Goal: Task Accomplishment & Management: Complete application form

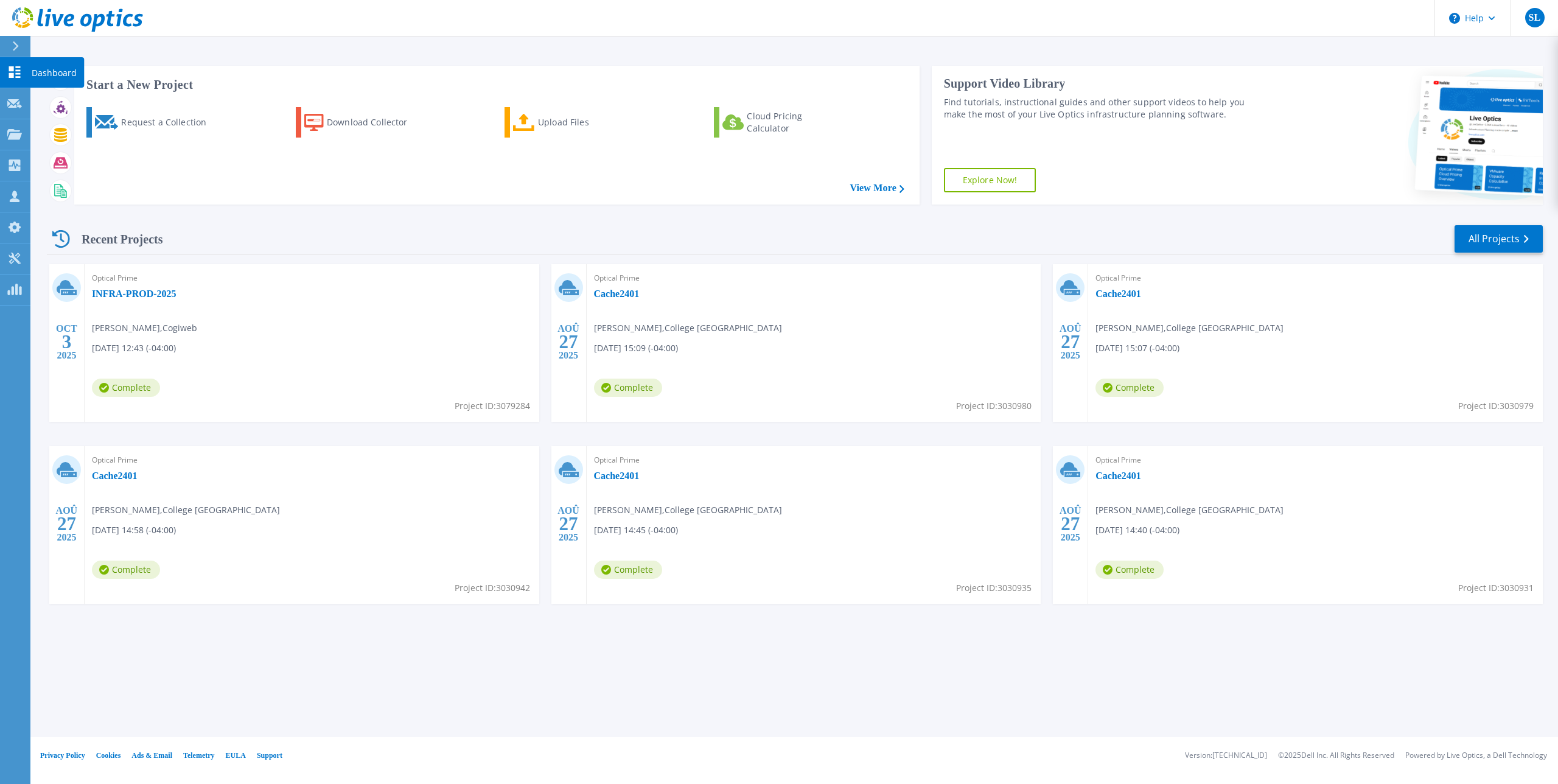
click at [16, 68] on icon at bounding box center [14, 72] width 14 height 12
click at [42, 103] on p "Request Capture" at bounding box center [66, 104] width 69 height 32
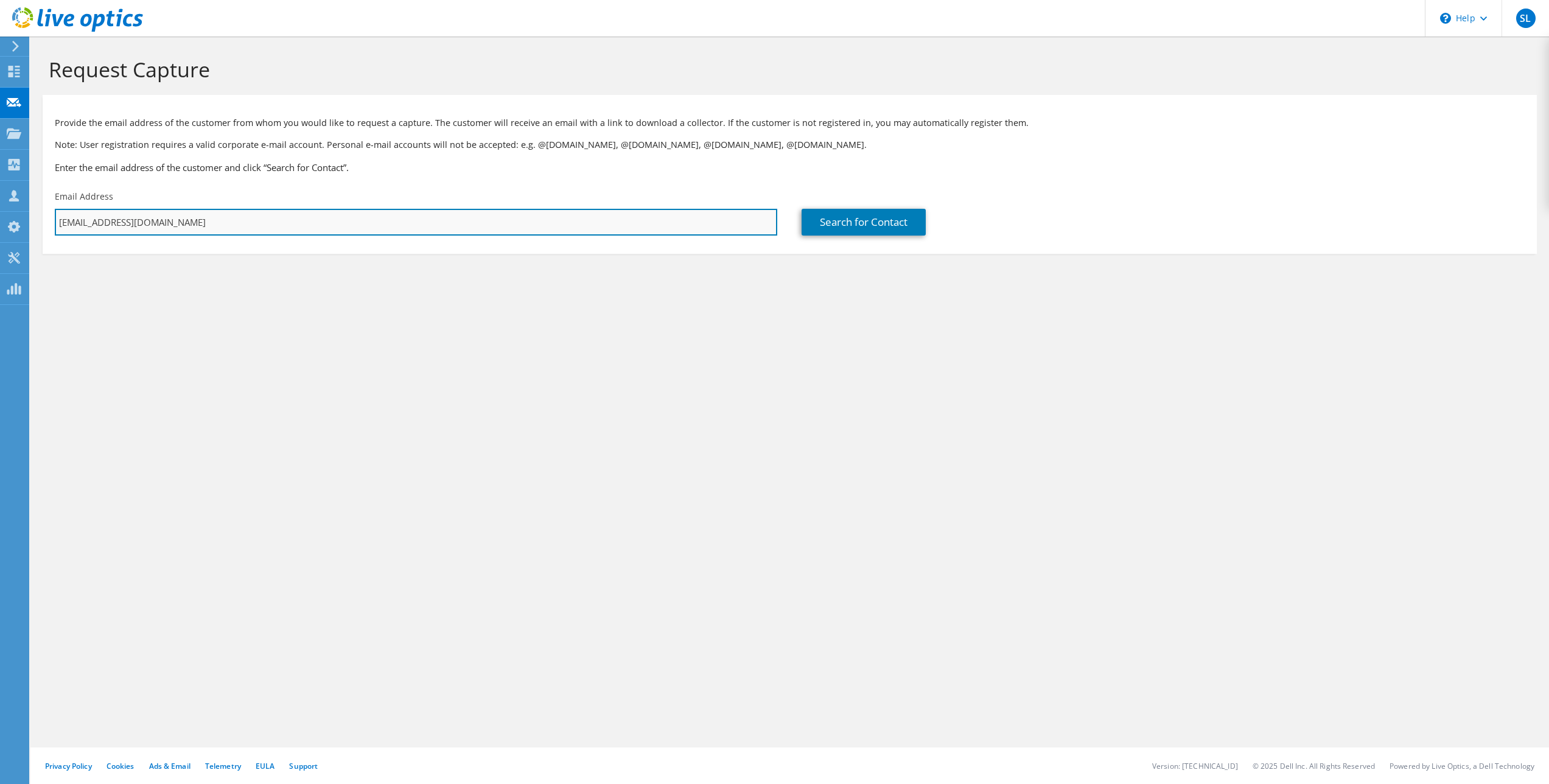
click at [238, 226] on input "[EMAIL_ADDRESS][DOMAIN_NAME]" at bounding box center [416, 222] width 722 height 27
click at [242, 222] on input "[EMAIL_ADDRESS][DOMAIN_NAME]" at bounding box center [416, 222] width 722 height 27
drag, startPoint x: 242, startPoint y: 222, endPoint x: 35, endPoint y: 220, distance: 207.0
click at [35, 220] on section "Request Capture Provide the email address of the customer from whom you would l…" at bounding box center [789, 175] width 1518 height 278
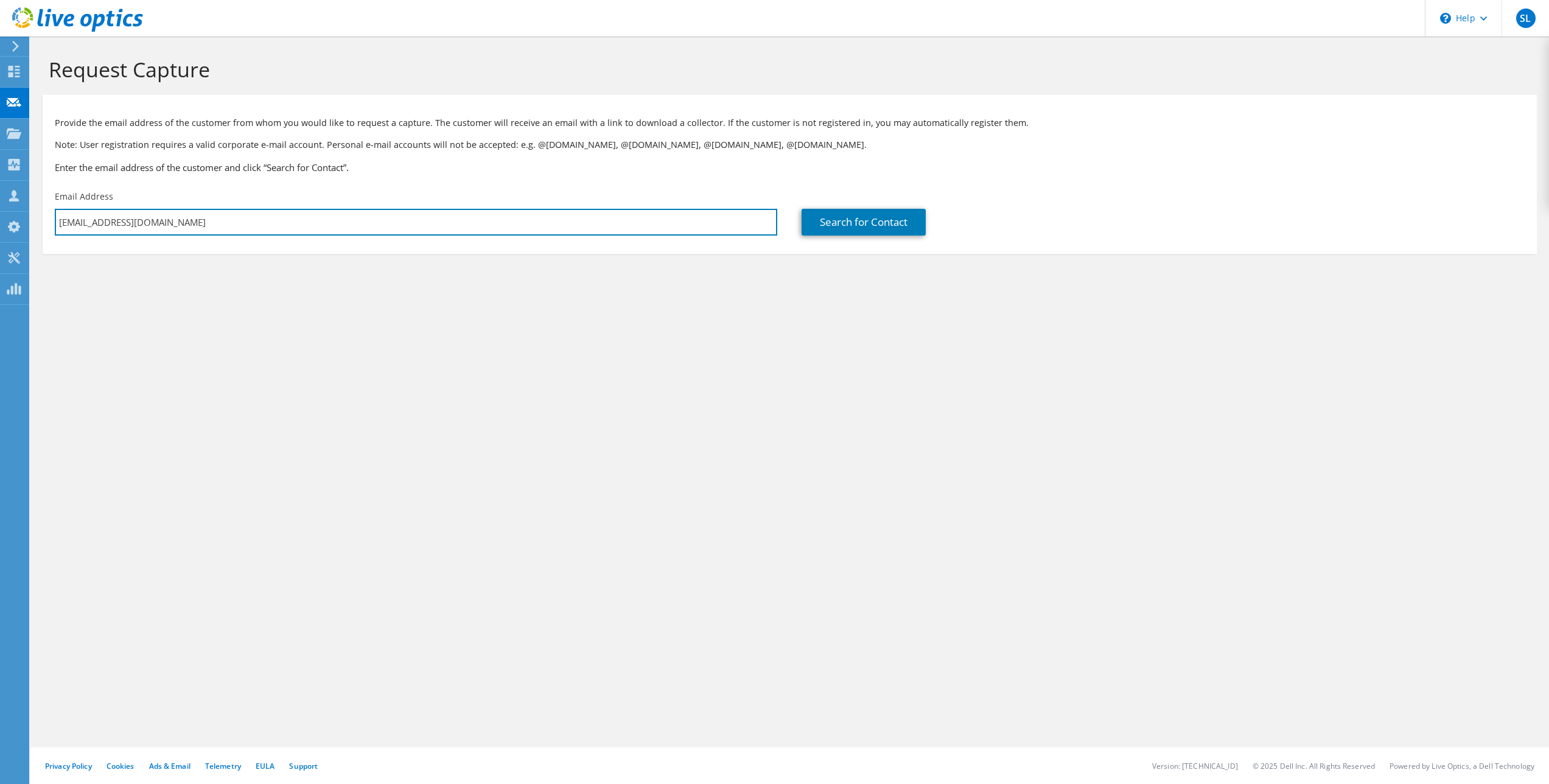
paste input "nicolas.lallier@humania"
type input "nicolas.lallier@humania.ca"
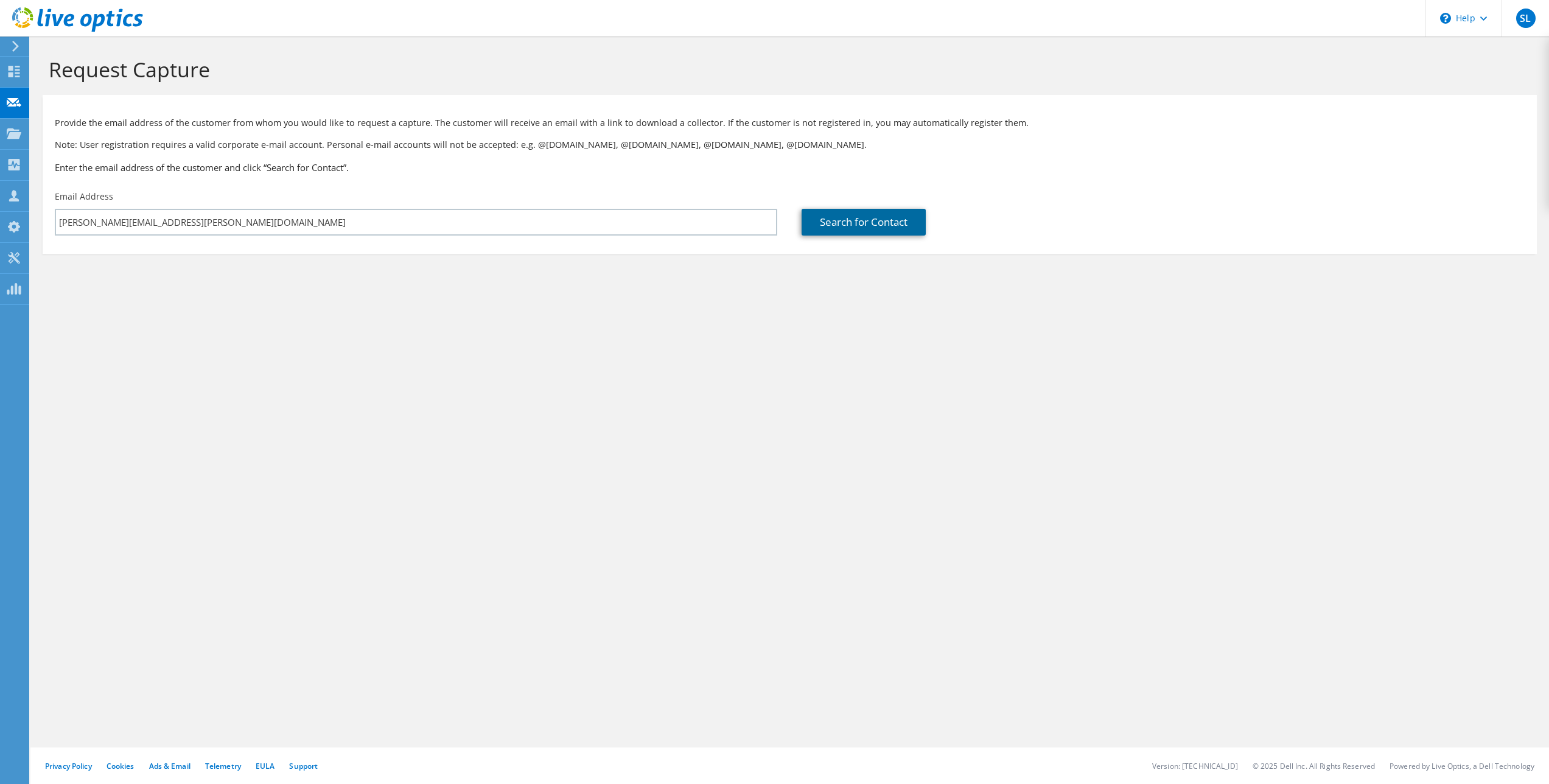
click at [882, 225] on link "Search for Contact" at bounding box center [863, 222] width 124 height 27
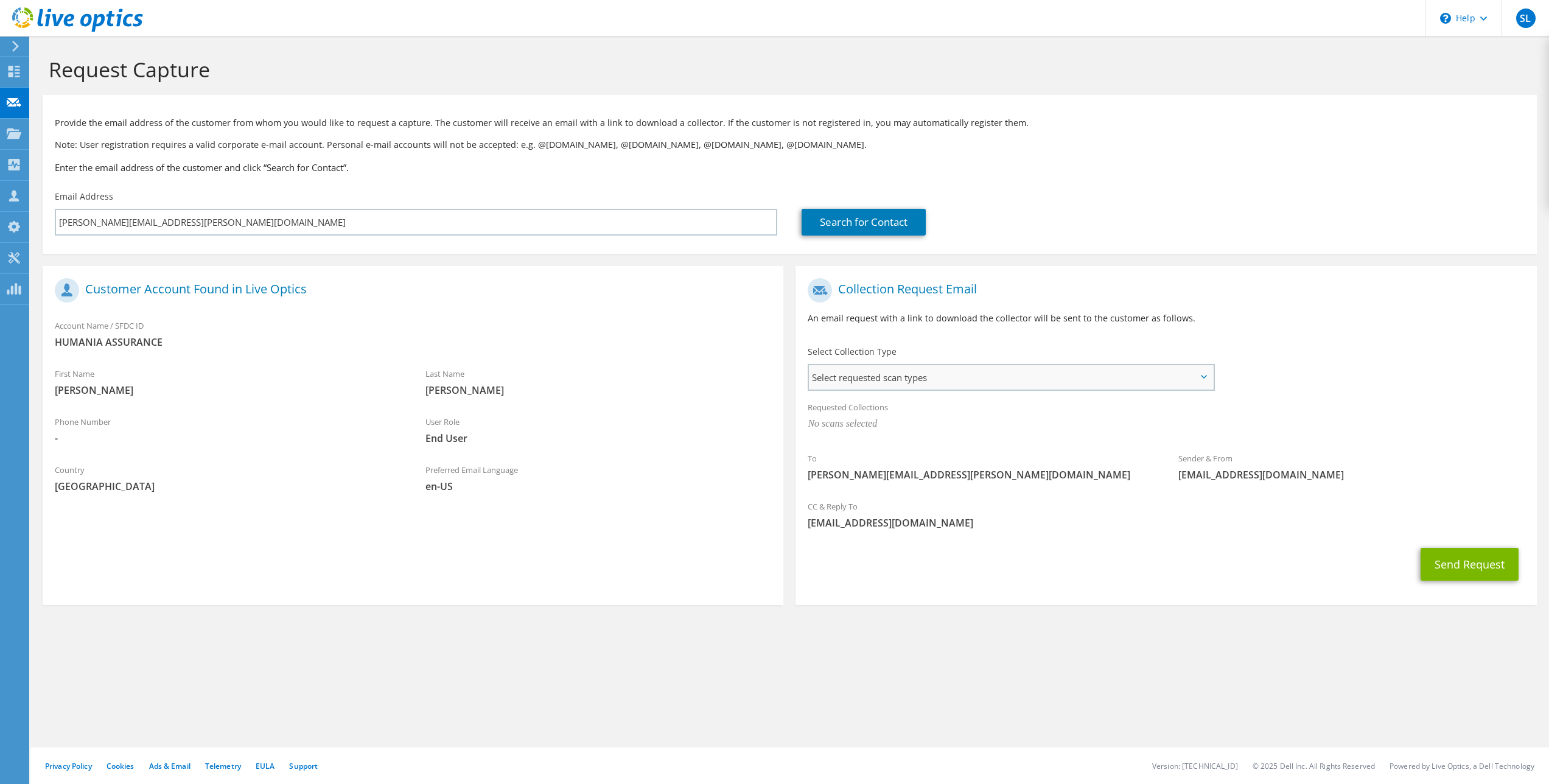
click at [879, 385] on span "Select requested scan types" at bounding box center [1010, 377] width 403 height 24
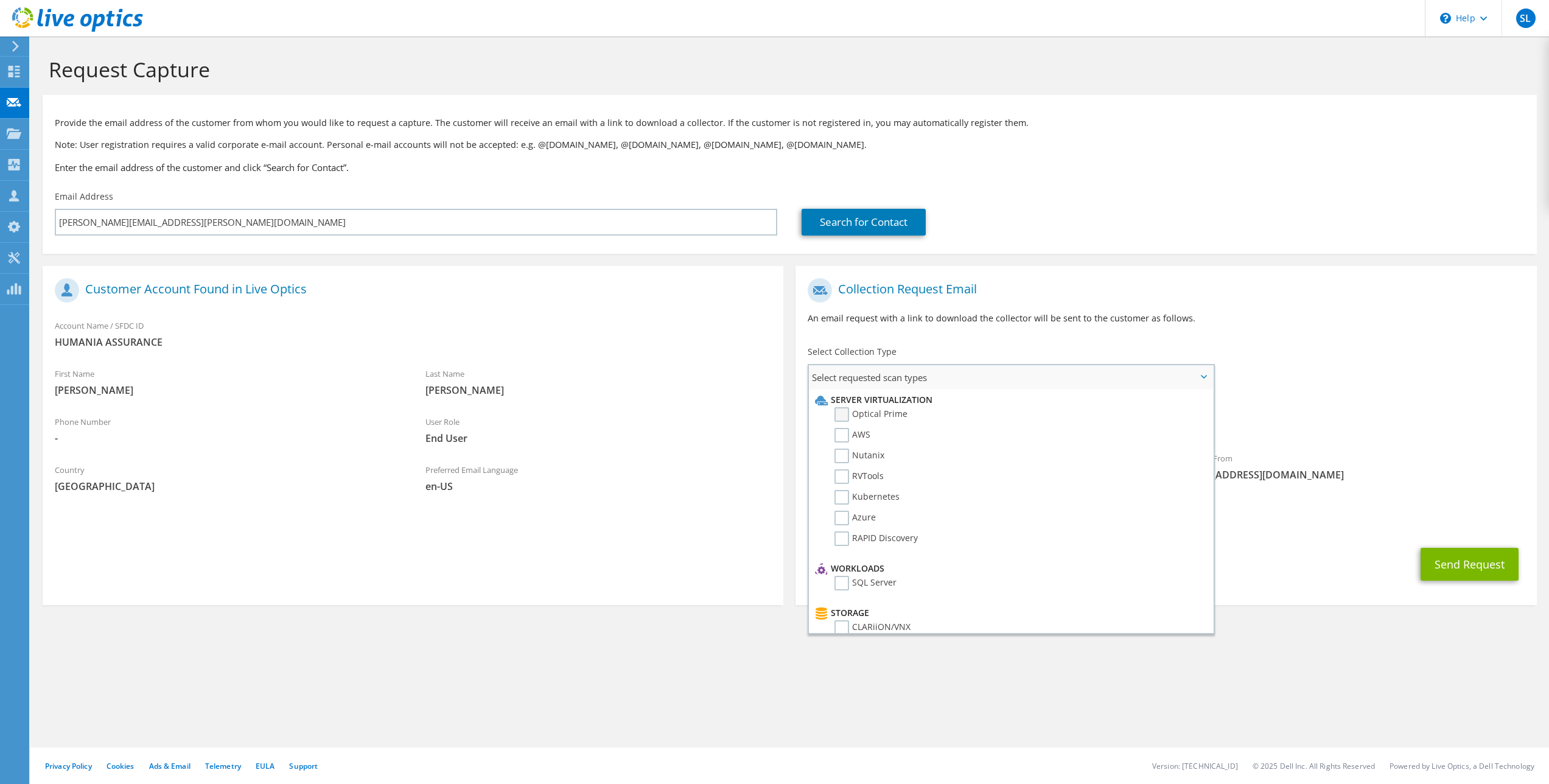
click at [838, 412] on label "Optical Prime" at bounding box center [870, 414] width 73 height 14
click at [0, 0] on input "Optical Prime" at bounding box center [0, 0] width 0 height 0
click at [1403, 443] on div "Requested Collections No scans selected Optical Prime" at bounding box center [1166, 421] width 741 height 55
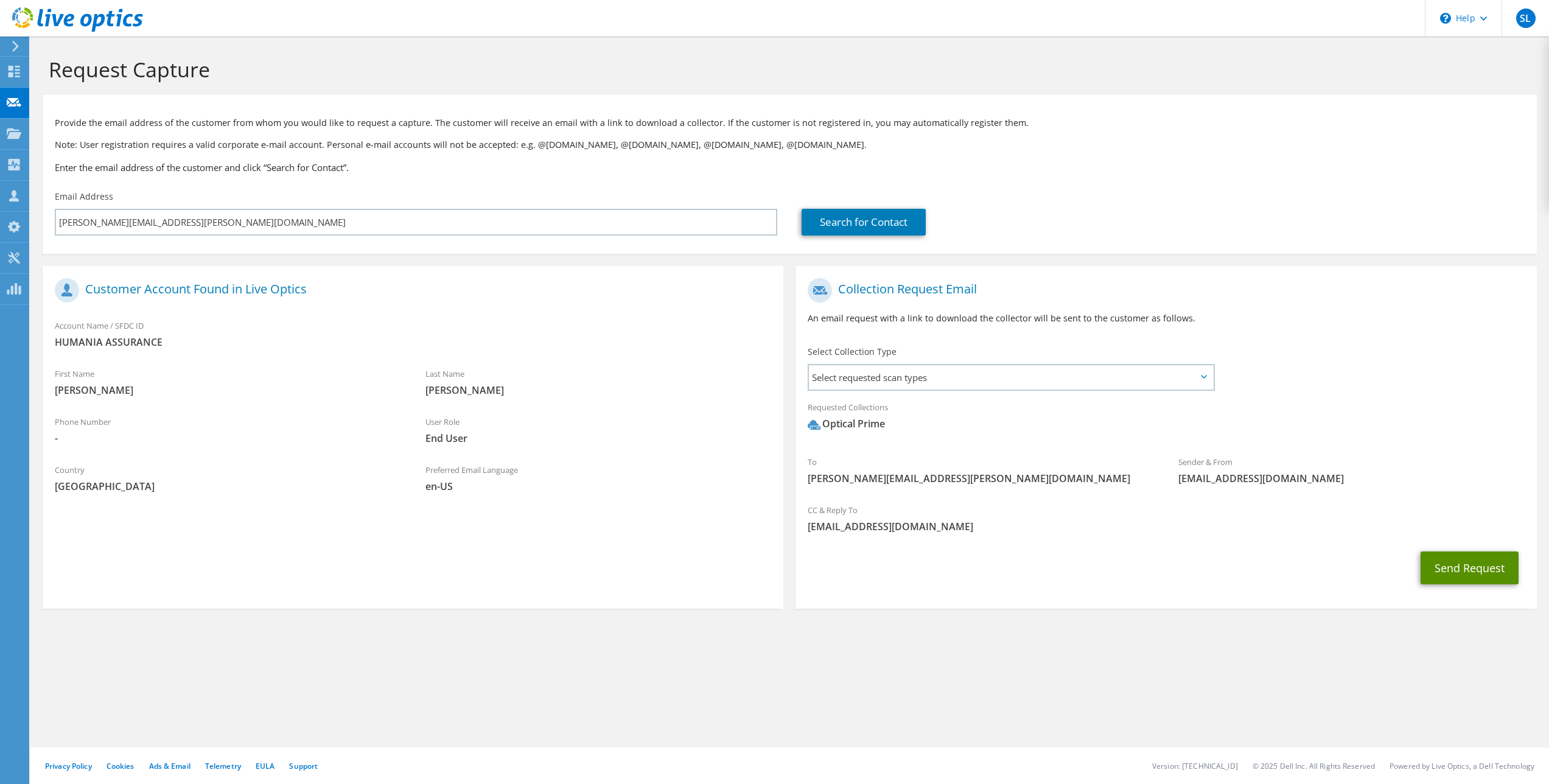
click at [1467, 571] on button "Send Request" at bounding box center [1469, 568] width 98 height 33
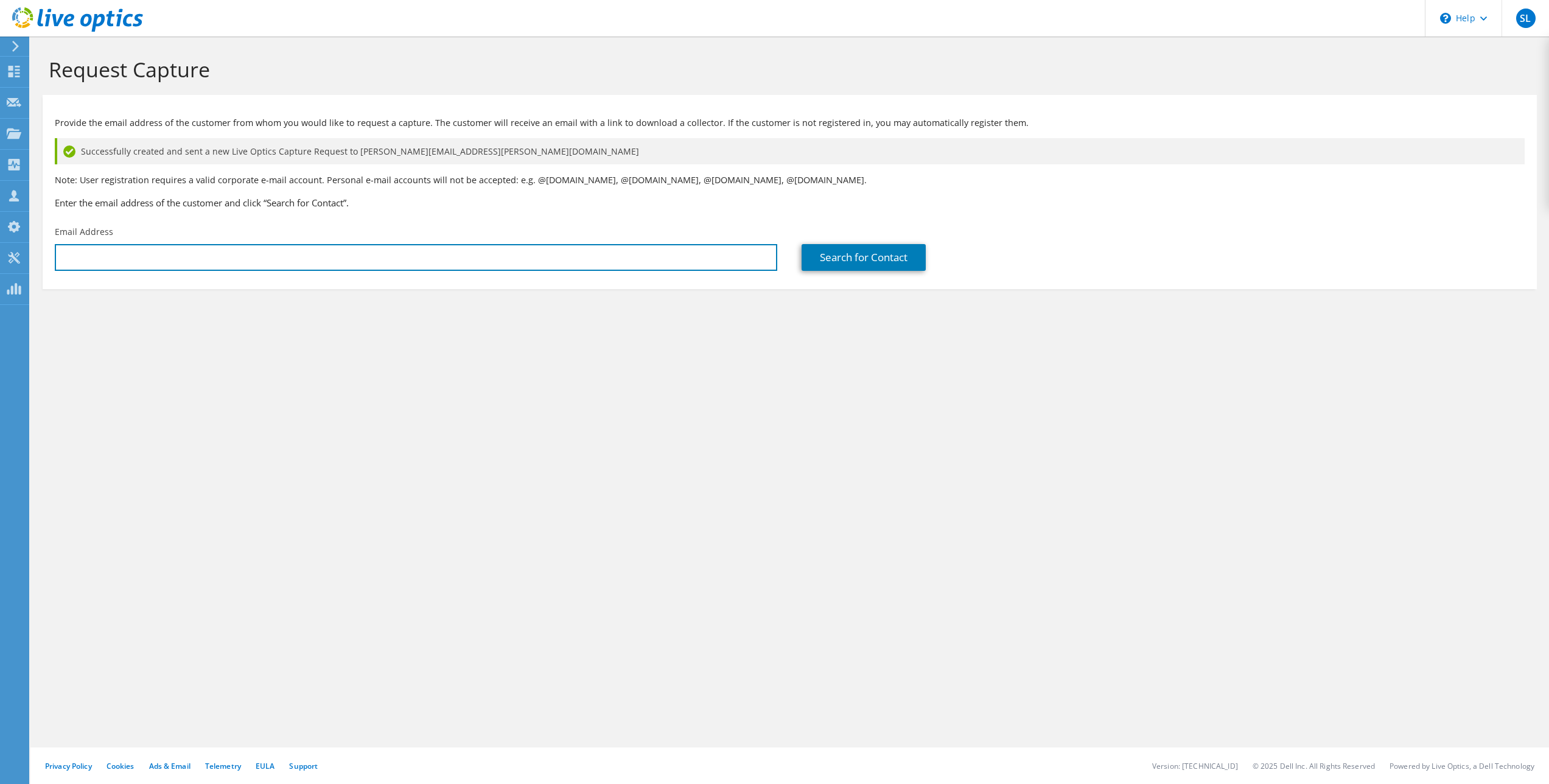
type input "[EMAIL_ADDRESS][DOMAIN_NAME]"
